Goal: Navigation & Orientation: Find specific page/section

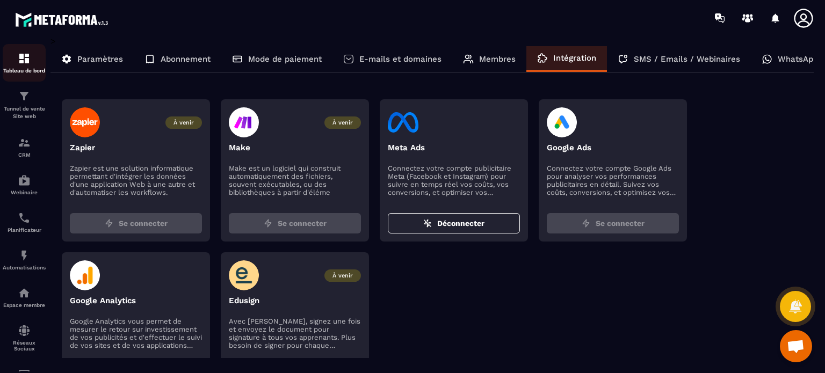
click at [18, 60] on img at bounding box center [24, 58] width 13 height 13
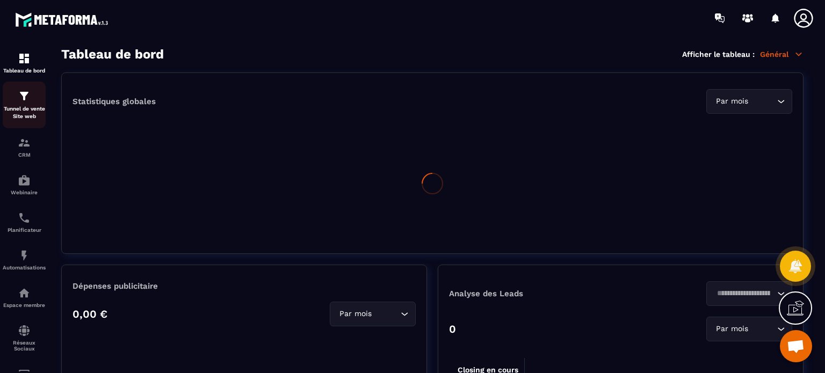
click at [27, 103] on div "Tunnel de vente Site web" at bounding box center [24, 105] width 43 height 31
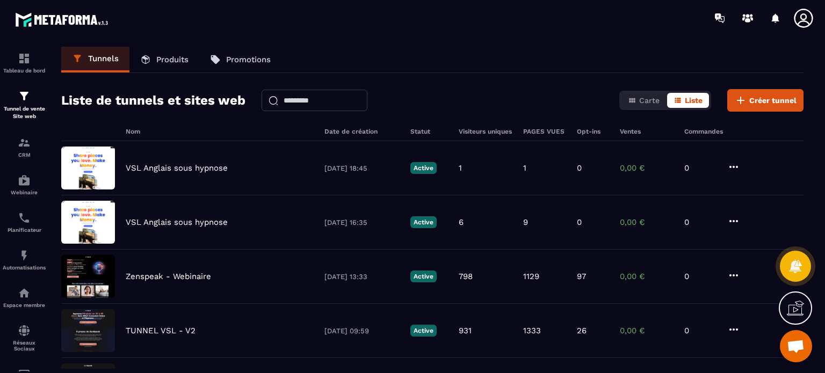
click at [810, 17] on icon at bounding box center [802, 18] width 21 height 21
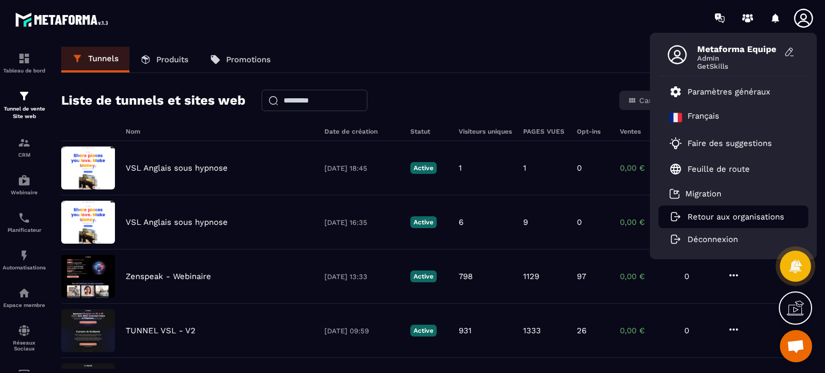
click at [702, 209] on li "Retour aux organisations" at bounding box center [733, 217] width 150 height 23
click at [698, 220] on p "Retour aux organisations" at bounding box center [735, 217] width 97 height 10
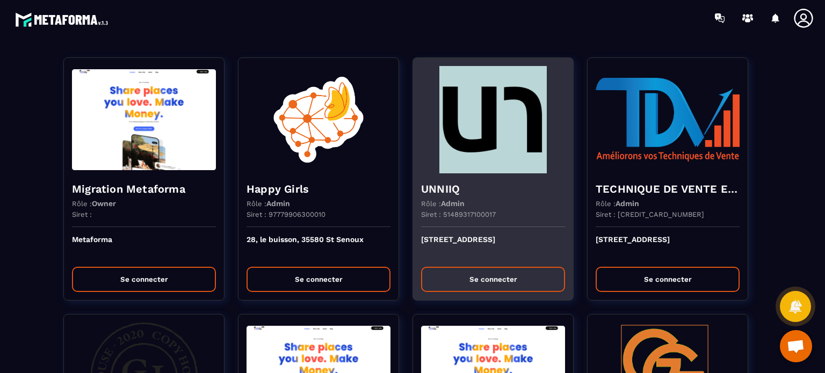
scroll to position [998, 0]
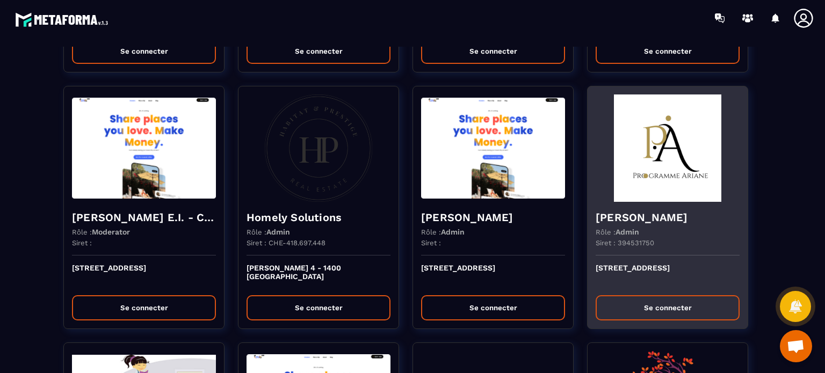
click at [700, 231] on div "Rôle : Admin" at bounding box center [667, 232] width 144 height 9
